Goal: Obtain resource: Download file/media

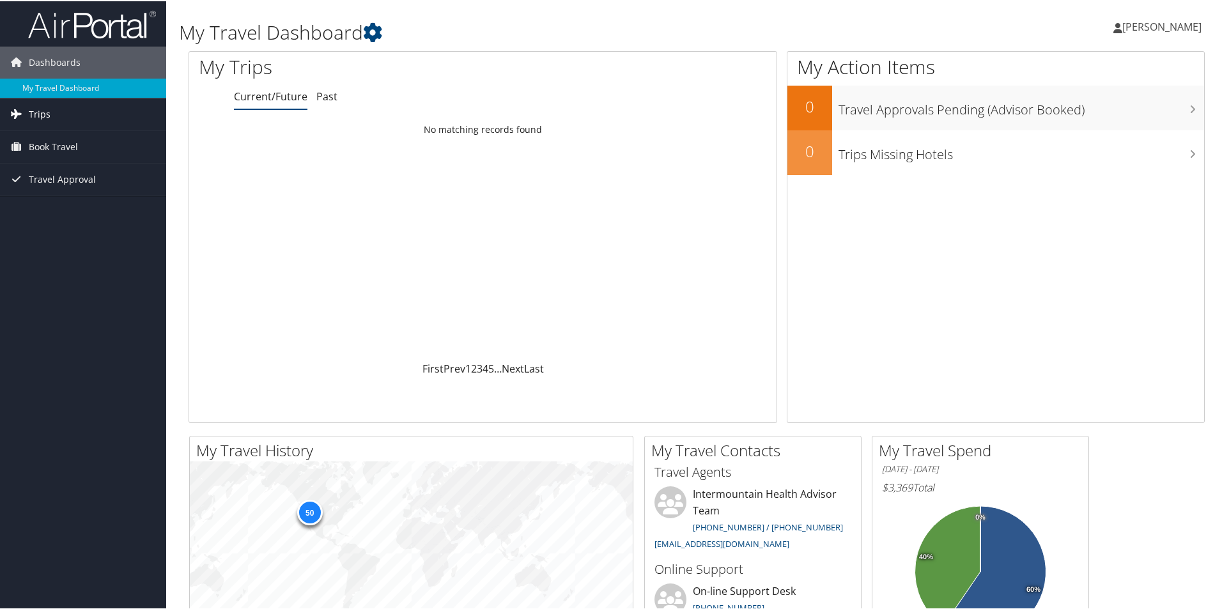
click at [46, 117] on span "Trips" at bounding box center [40, 113] width 22 height 32
click at [49, 160] on link "Past Trips" at bounding box center [83, 157] width 166 height 19
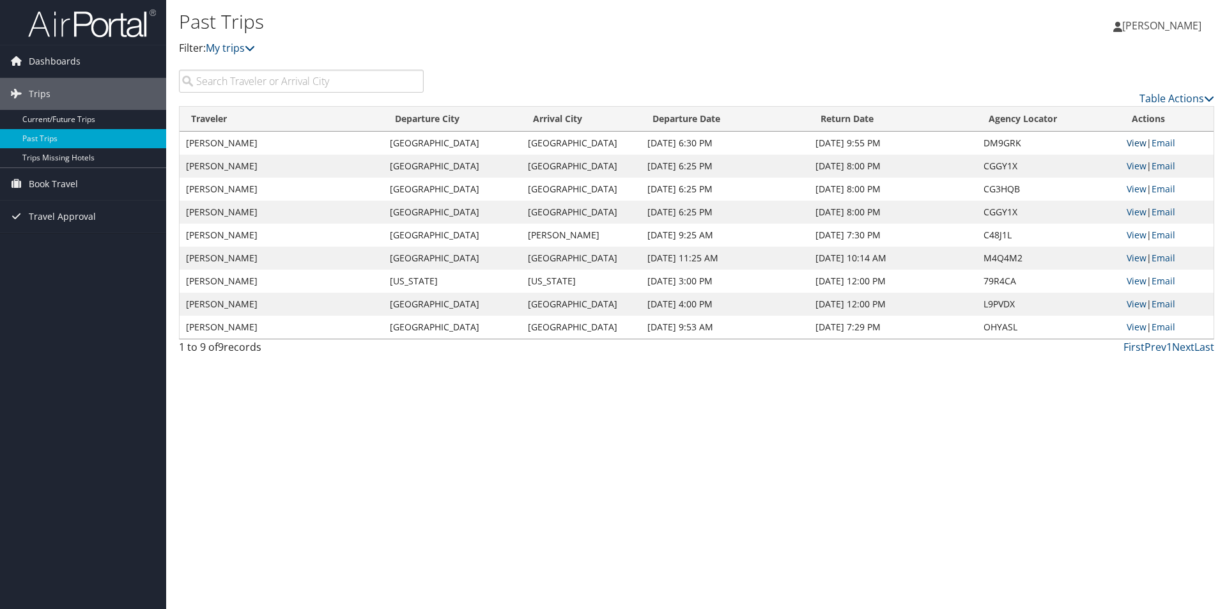
click at [1140, 143] on link "View" at bounding box center [1137, 143] width 20 height 12
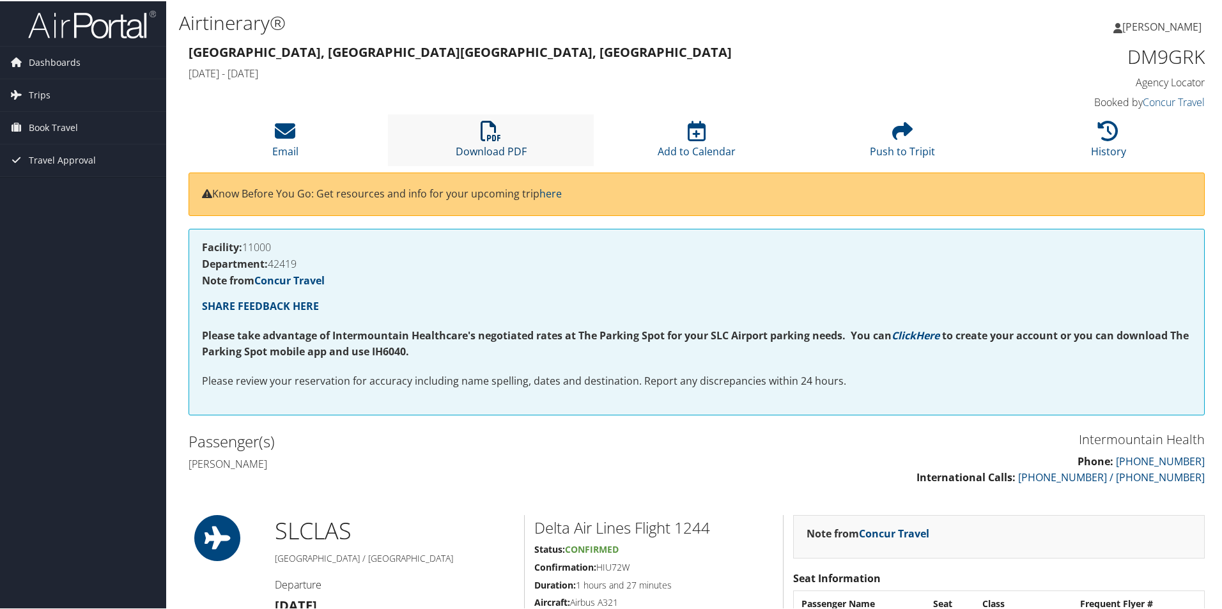
click at [496, 143] on link "Download PDF" at bounding box center [491, 142] width 71 height 31
